Goal: Transaction & Acquisition: Purchase product/service

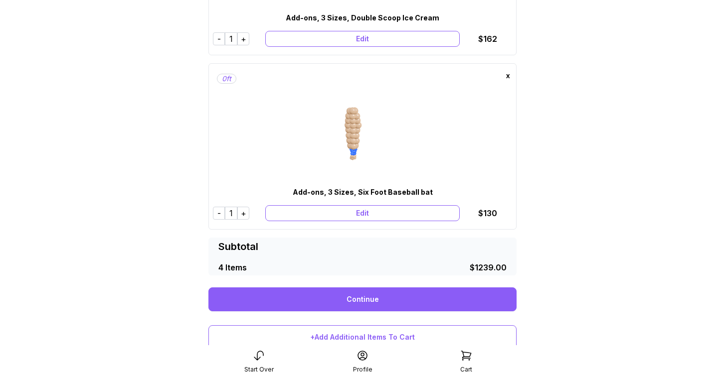
scroll to position [622, 0]
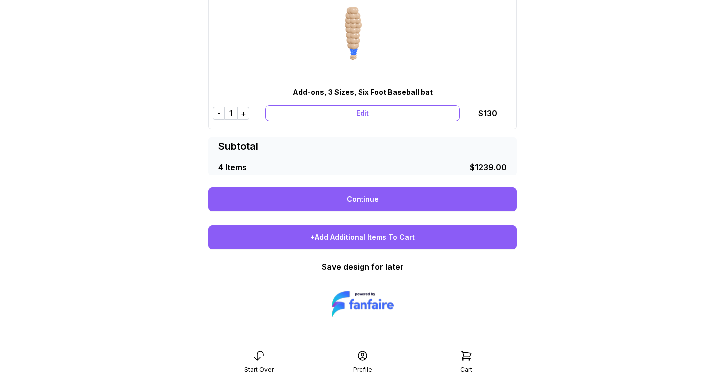
click at [364, 240] on div "+Add Additional Items To Cart" at bounding box center [362, 237] width 308 height 24
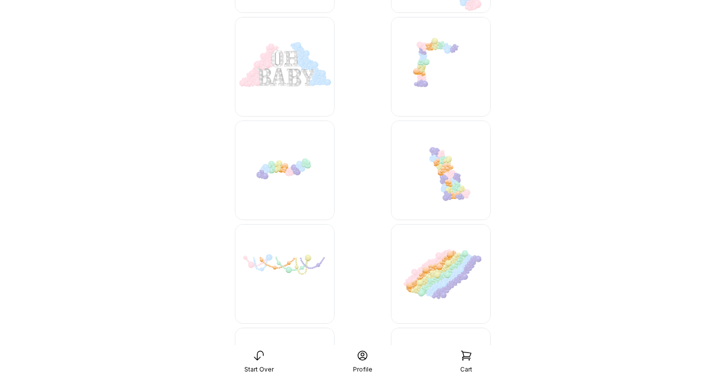
scroll to position [2241, 0]
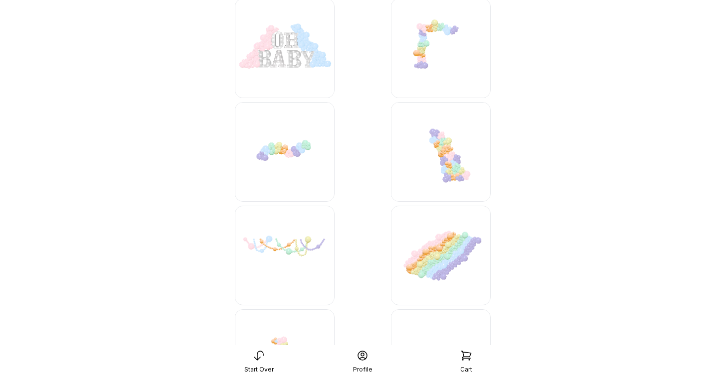
click at [289, 145] on img at bounding box center [285, 152] width 100 height 100
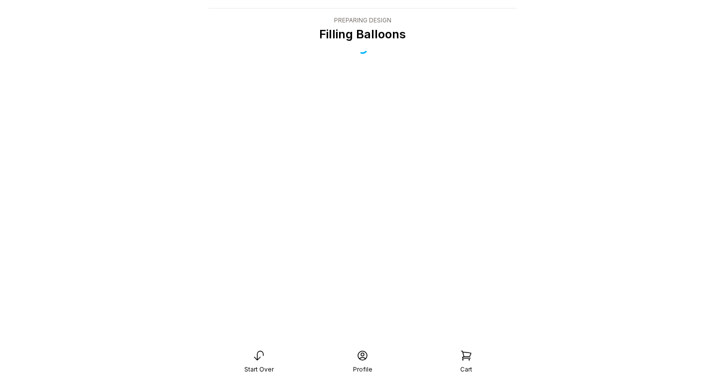
scroll to position [20, 0]
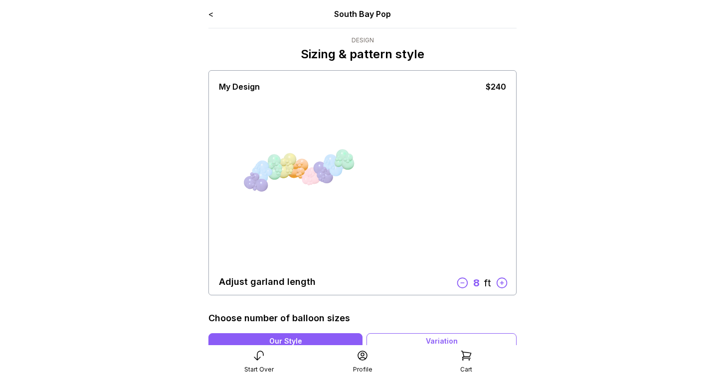
click at [500, 281] on icon at bounding box center [501, 283] width 13 height 13
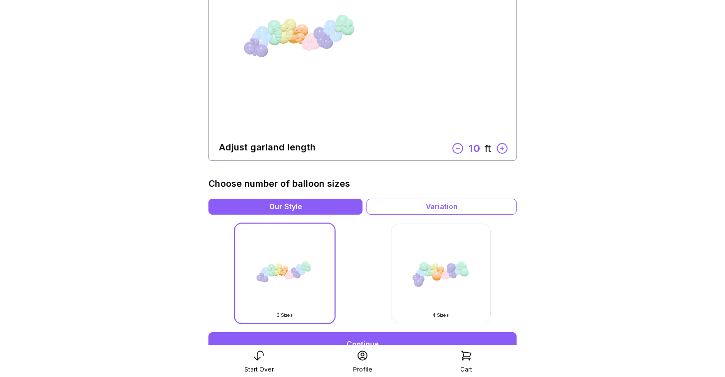
scroll to position [238, 0]
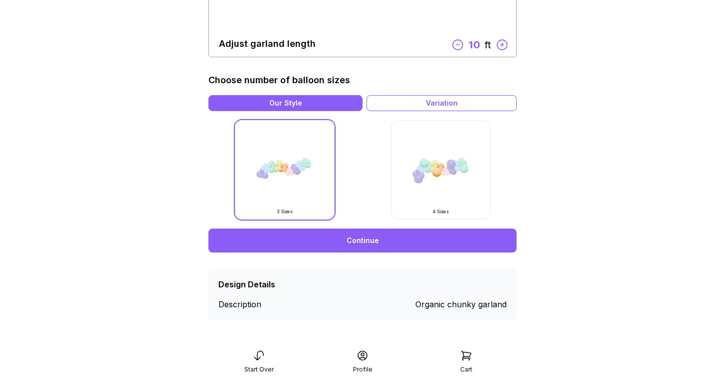
click at [457, 205] on img at bounding box center [441, 170] width 100 height 100
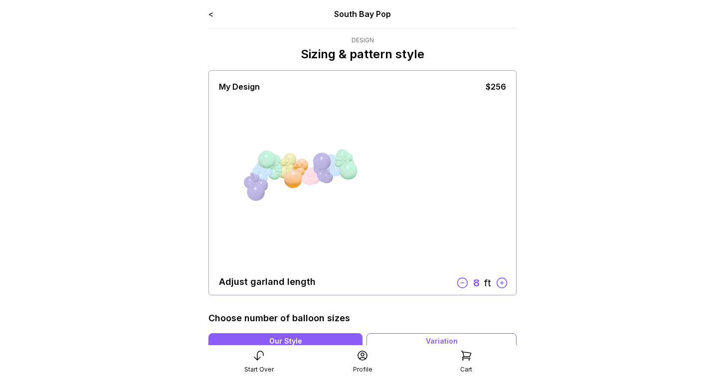
click at [500, 283] on icon at bounding box center [502, 283] width 10 height 10
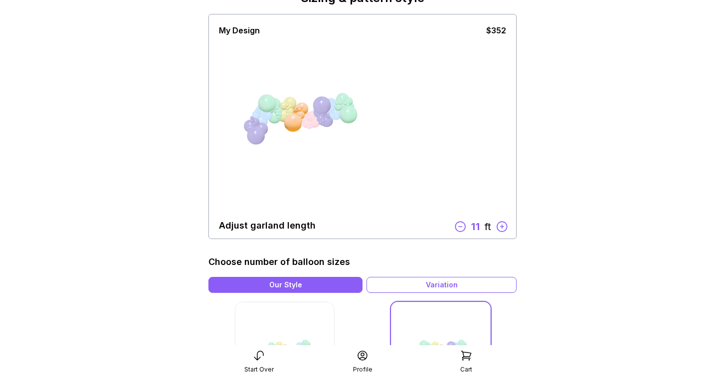
scroll to position [94, 0]
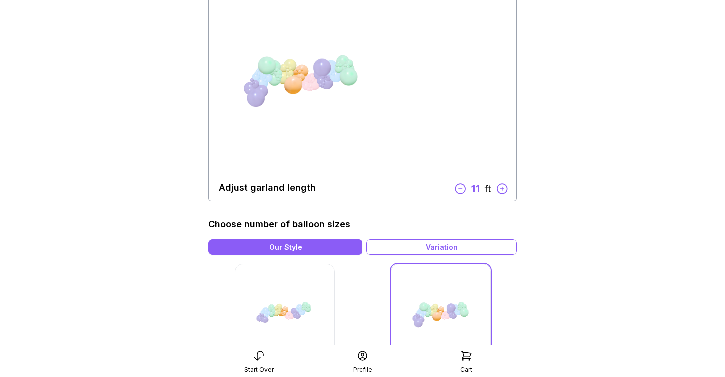
click at [461, 189] on icon at bounding box center [460, 189] width 10 height 10
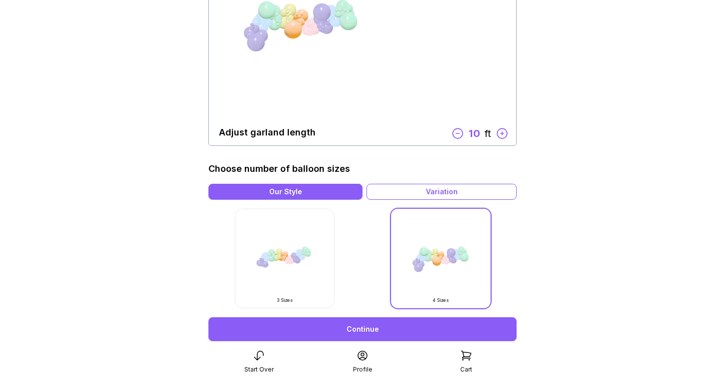
scroll to position [192, 0]
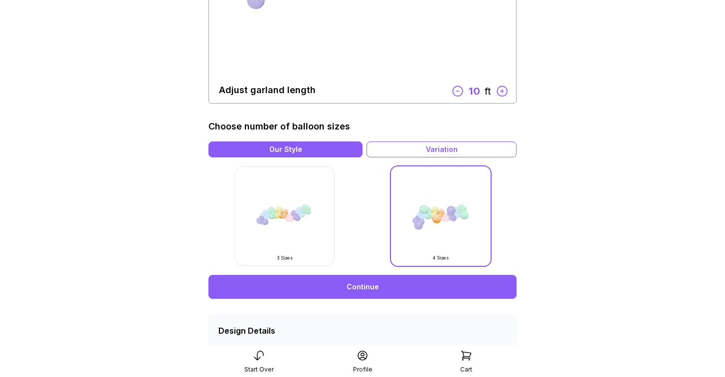
click at [501, 91] on icon at bounding box center [502, 91] width 10 height 10
click at [384, 284] on link "Continue" at bounding box center [362, 287] width 308 height 24
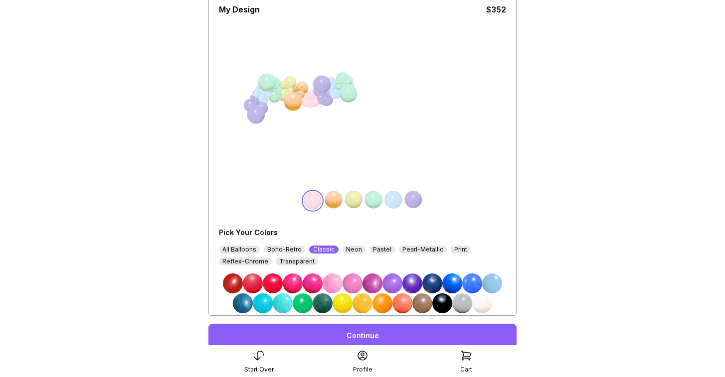
scroll to position [114, 0]
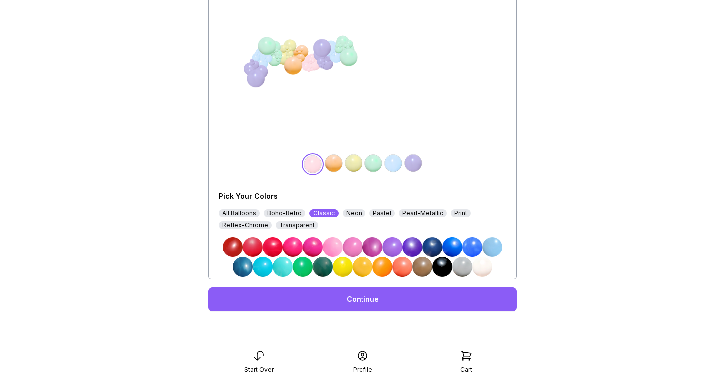
click at [475, 248] on img at bounding box center [472, 247] width 20 height 20
click at [376, 166] on img at bounding box center [373, 164] width 20 height 20
click at [473, 248] on img at bounding box center [472, 247] width 20 height 20
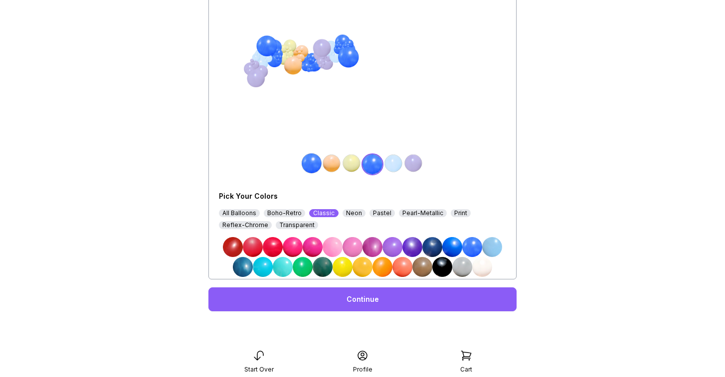
click at [332, 165] on img at bounding box center [332, 164] width 20 height 20
click at [490, 246] on img at bounding box center [492, 247] width 20 height 20
click at [391, 163] on img at bounding box center [393, 164] width 20 height 20
click at [493, 246] on img at bounding box center [492, 247] width 20 height 20
click at [374, 215] on div "Pastel" at bounding box center [381, 213] width 25 height 8
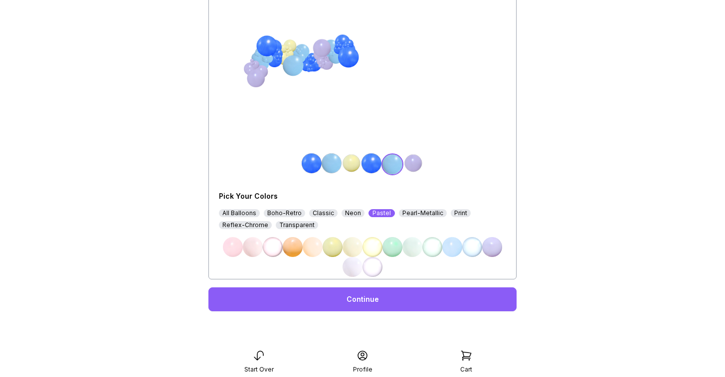
click at [353, 166] on img at bounding box center [351, 164] width 20 height 20
click at [449, 252] on img at bounding box center [452, 247] width 20 height 20
click at [412, 165] on img at bounding box center [413, 164] width 20 height 20
click at [452, 248] on img at bounding box center [452, 247] width 20 height 20
click at [410, 298] on link "Continue" at bounding box center [362, 300] width 308 height 24
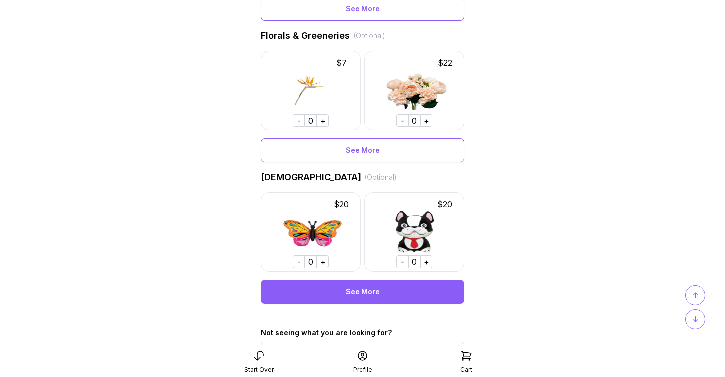
scroll to position [650, 0]
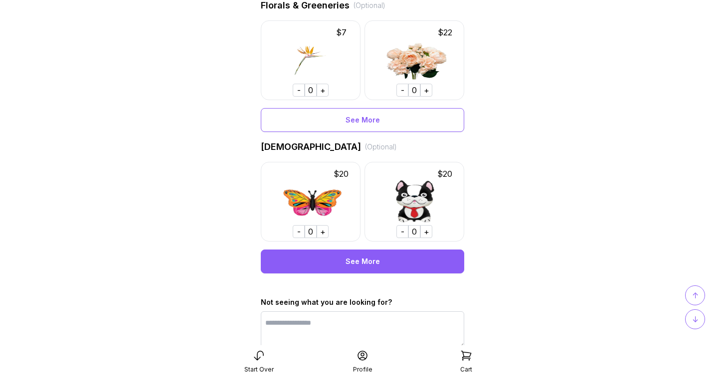
click at [368, 258] on div "See More" at bounding box center [362, 262] width 203 height 24
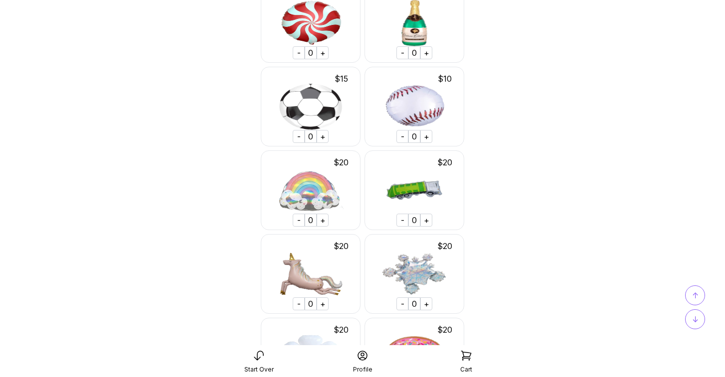
scroll to position [1920, 0]
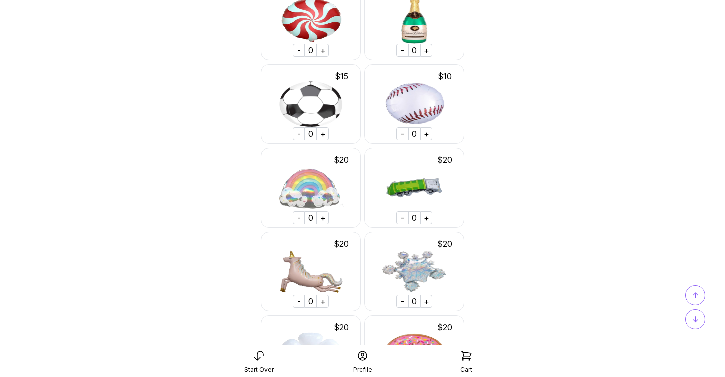
click at [428, 133] on div "+" at bounding box center [426, 134] width 12 height 13
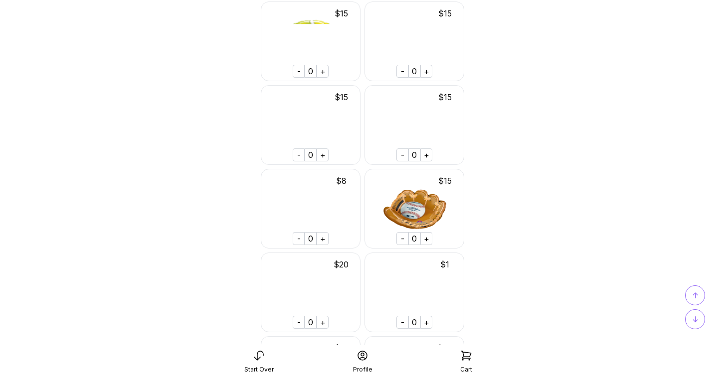
scroll to position [4113, 0]
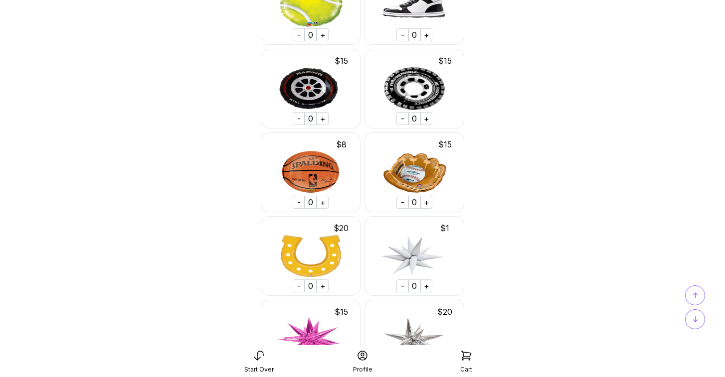
click at [427, 203] on div "+" at bounding box center [426, 202] width 12 height 13
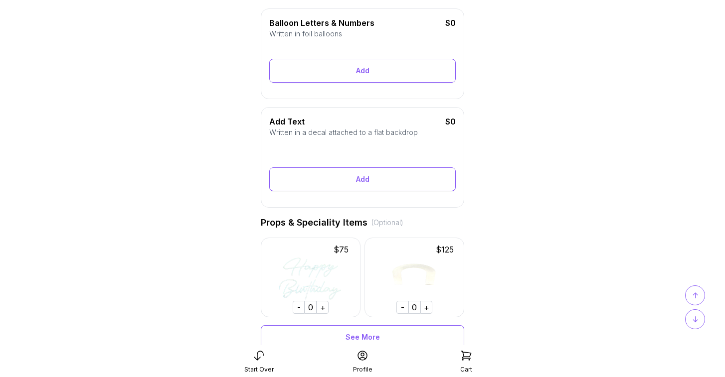
scroll to position [0, 0]
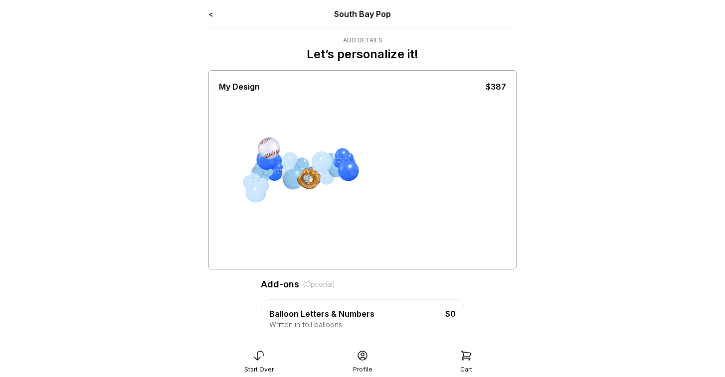
drag, startPoint x: 270, startPoint y: 143, endPoint x: 358, endPoint y: 208, distance: 109.5
click at [358, 208] on div at bounding box center [362, 180] width 287 height 174
drag, startPoint x: 269, startPoint y: 149, endPoint x: 223, endPoint y: 191, distance: 62.1
click at [223, 191] on div at bounding box center [362, 180] width 287 height 174
drag, startPoint x: 270, startPoint y: 146, endPoint x: 441, endPoint y: 190, distance: 177.1
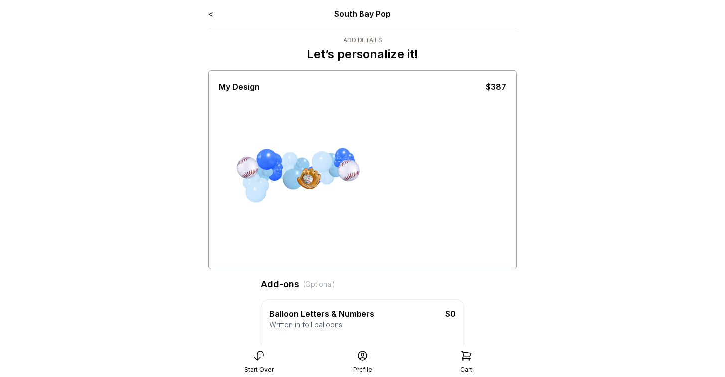
click at [441, 190] on div at bounding box center [362, 180] width 287 height 174
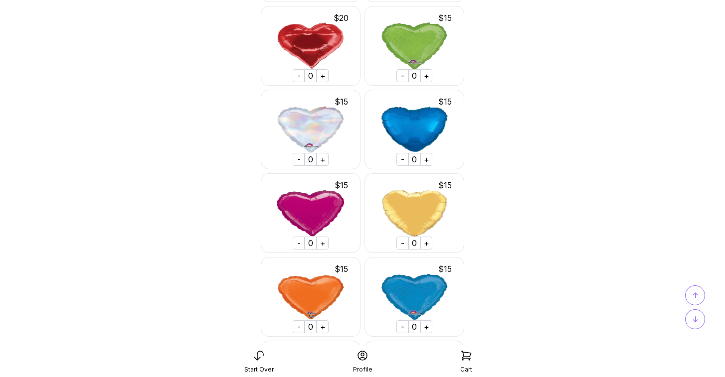
scroll to position [9400, 0]
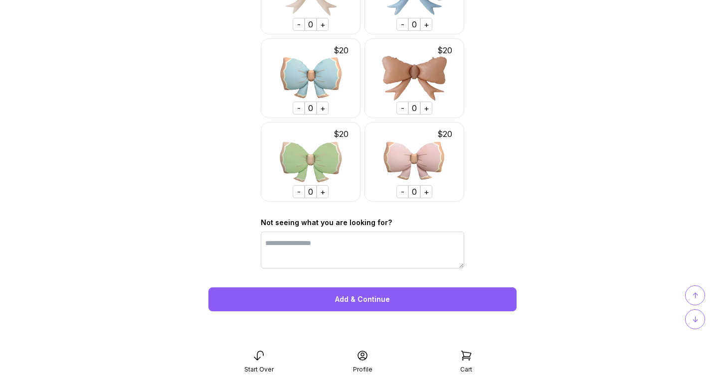
click at [396, 299] on div "Add & Continue" at bounding box center [362, 300] width 308 height 24
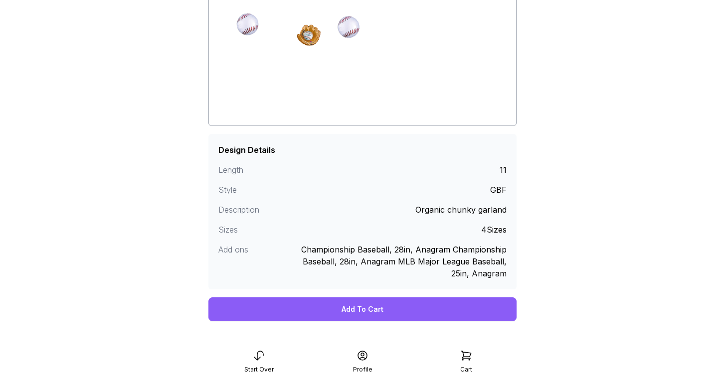
scroll to position [157, 0]
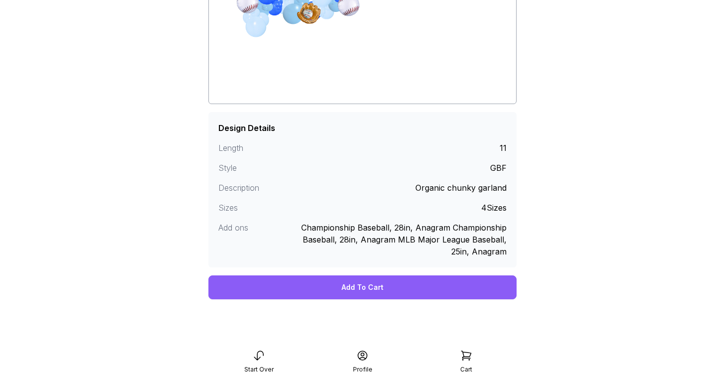
click at [395, 290] on div "Add To Cart" at bounding box center [362, 288] width 308 height 24
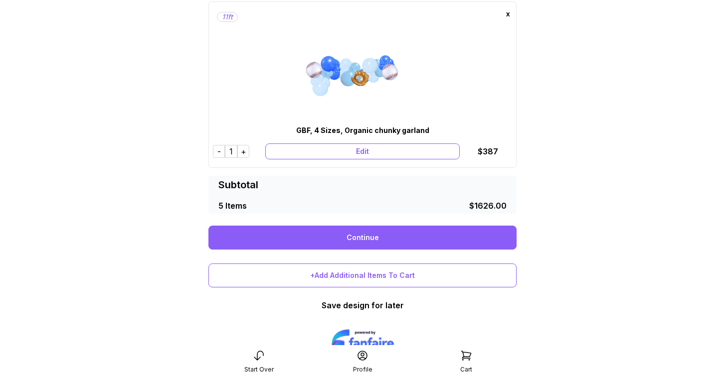
scroll to position [760, 0]
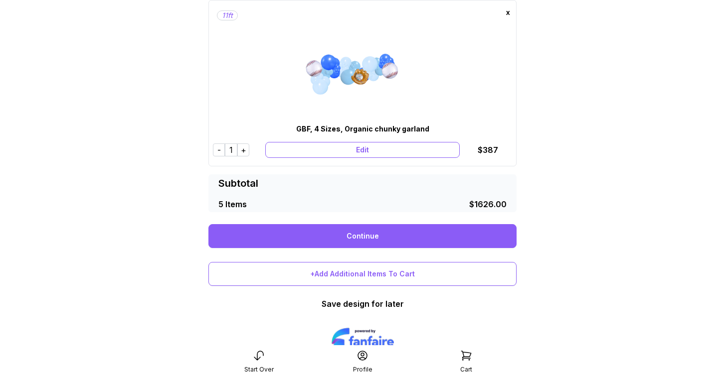
click at [358, 242] on link "Continue" at bounding box center [362, 236] width 308 height 24
